Goal: Information Seeking & Learning: Learn about a topic

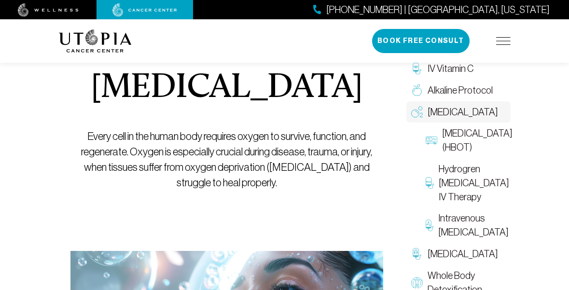
scroll to position [85, 0]
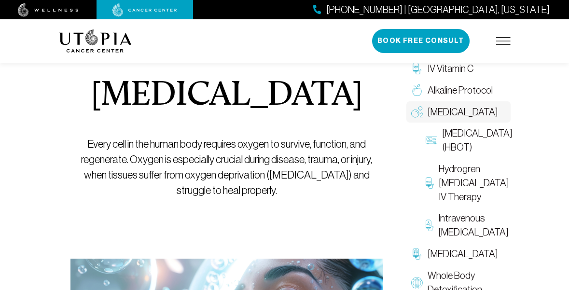
click at [97, 40] on img at bounding box center [95, 40] width 73 height 23
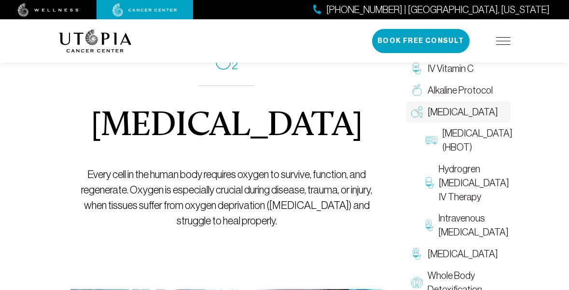
scroll to position [85, 0]
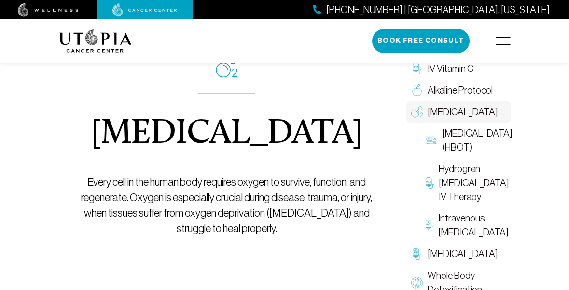
scroll to position [49, 0]
